Goal: Complete application form

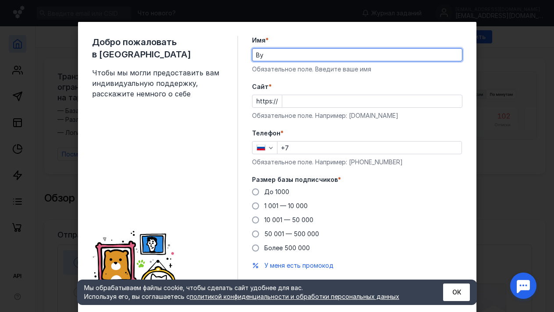
type input "B"
type input "Inna"
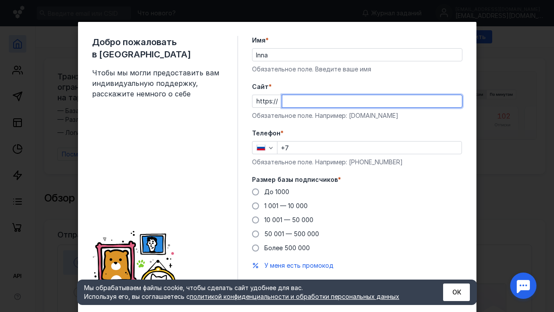
paste input "[URL][DOMAIN_NAME]"
drag, startPoint x: 302, startPoint y: 101, endPoint x: 290, endPoint y: 102, distance: 11.9
click at [290, 102] on input "[URL][DOMAIN_NAME]" at bounding box center [372, 101] width 180 height 12
type input "[DOMAIN_NAME][URL]"
click at [308, 148] on input "+7" at bounding box center [369, 147] width 184 height 12
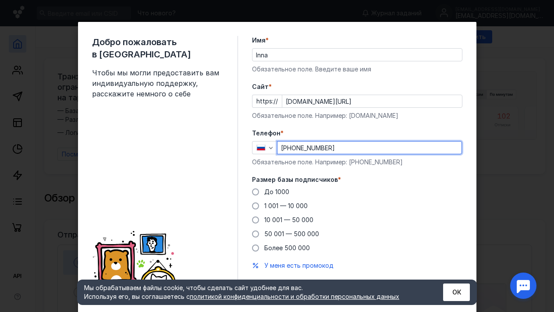
scroll to position [24, 0]
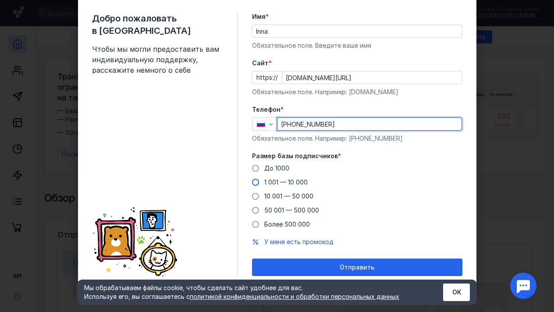
type input "[PHONE_NUMBER]"
click at [285, 181] on span "1 001 — 10 000" at bounding box center [285, 181] width 43 height 7
click at [0, 0] on input "1 001 — 10 000" at bounding box center [0, 0] width 0 height 0
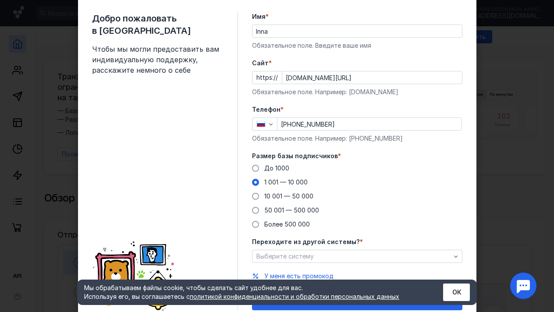
scroll to position [58, 0]
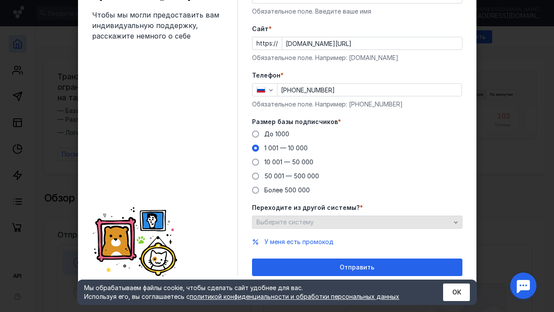
click at [349, 224] on div "Выберите систему" at bounding box center [353, 222] width 198 height 7
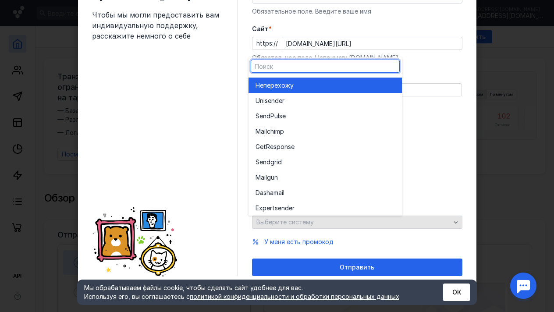
click at [349, 224] on div "Выберите систему" at bounding box center [353, 222] width 198 height 7
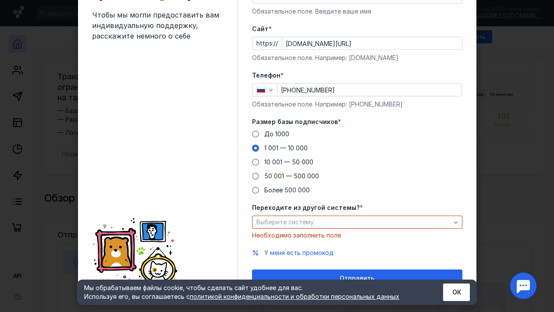
scroll to position [69, 0]
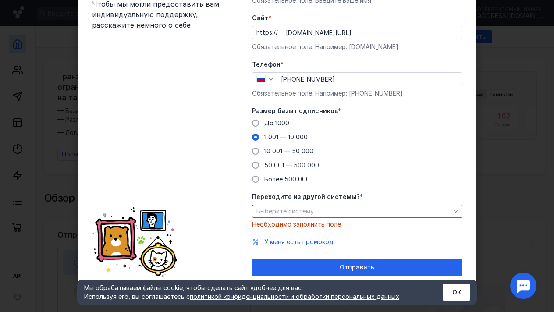
click at [349, 219] on div "Переходите из другой системы? * Выберите систему Необходимо заполнить поле" at bounding box center [357, 210] width 210 height 36
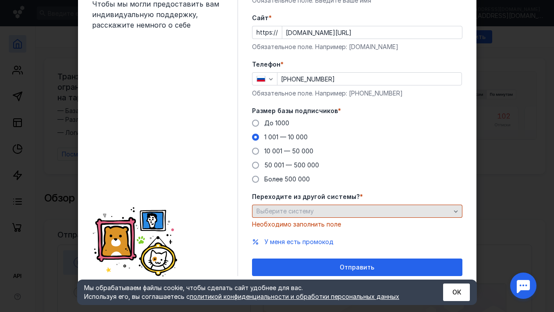
click at [349, 216] on div "Выберите систему" at bounding box center [357, 211] width 210 height 13
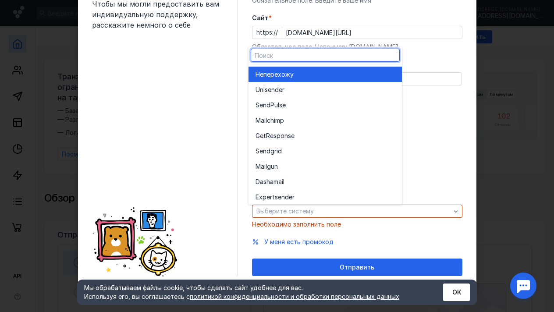
click at [291, 78] on span "перехожу" at bounding box center [278, 74] width 30 height 9
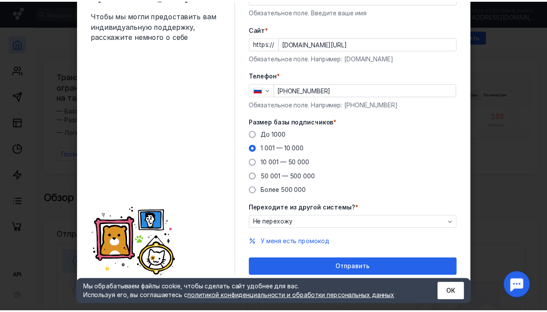
scroll to position [58, 0]
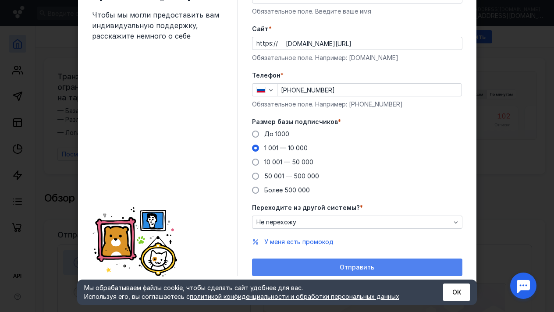
click at [322, 265] on div "Отправить" at bounding box center [356, 267] width 201 height 7
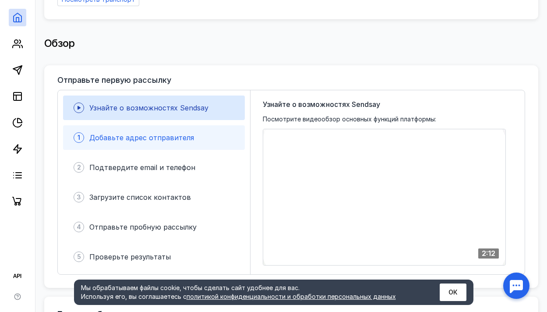
scroll to position [0, 0]
